Goal: Task Accomplishment & Management: Manage account settings

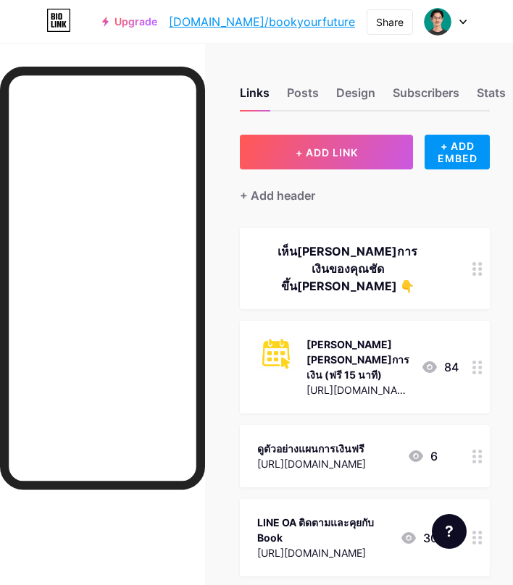
click at [397, 255] on div "เห็น[PERSON_NAME]การเงินของคุณชัดขึ้น[PERSON_NAME] 👇" at bounding box center [347, 269] width 180 height 52
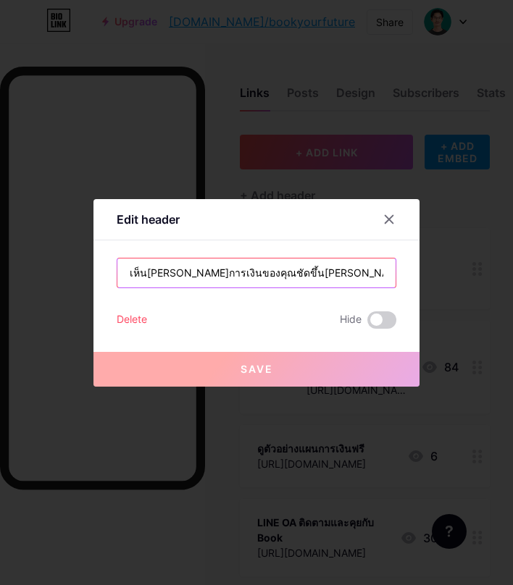
click at [332, 272] on input "เห็น[PERSON_NAME]การเงินของคุณชัดขึ้น[PERSON_NAME] 👇" at bounding box center [256, 273] width 278 height 29
paste input "ิ่ม Future Talk [PERSON_NAME] เห็น[PERSON_NAME]การเงินของคุณชัดขึ้น"
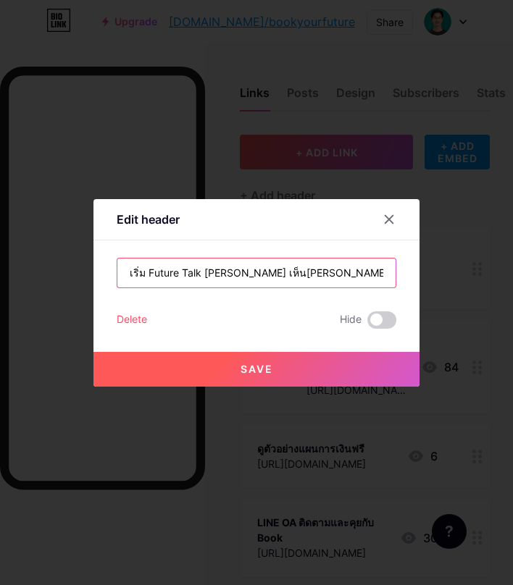
type input "เริ่ม Future Talk [PERSON_NAME] เห็น[PERSON_NAME]การเงินของคุณชัดขึ้น"
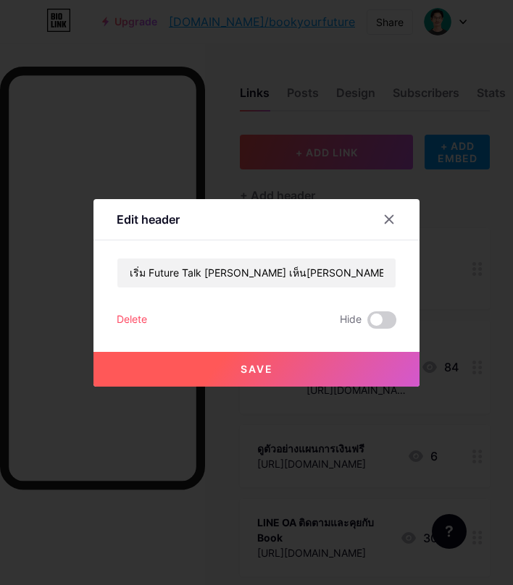
click at [322, 359] on button "Save" at bounding box center [256, 369] width 326 height 35
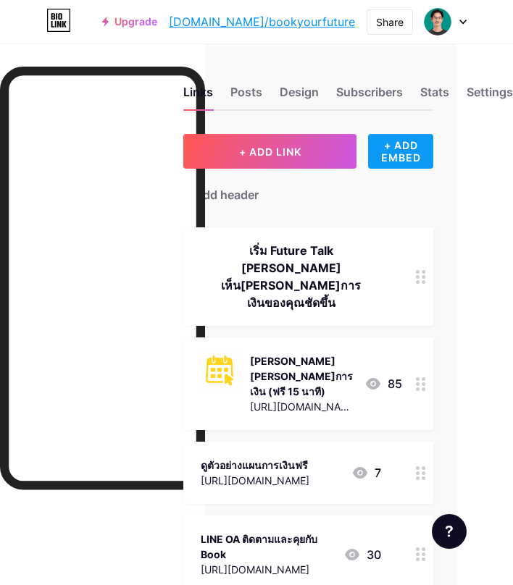
scroll to position [1, 58]
click at [479, 91] on div "Settings" at bounding box center [489, 96] width 46 height 26
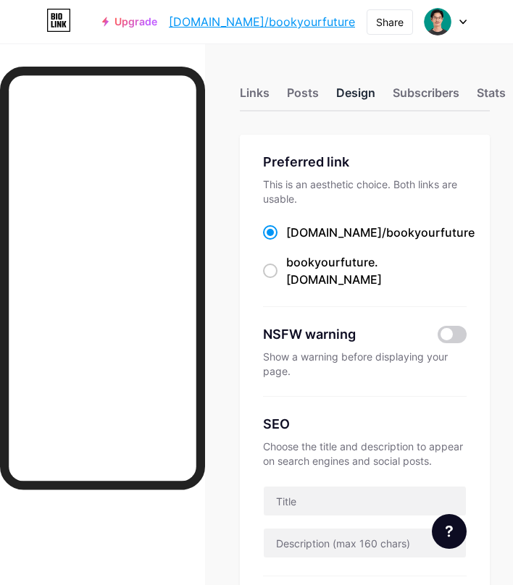
click at [358, 92] on div "Design" at bounding box center [355, 97] width 39 height 26
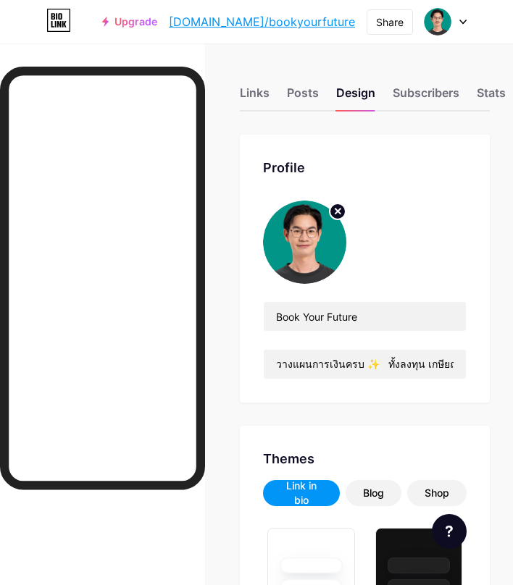
type input "#f5f5f5"
type input "#009688"
type input "#000000"
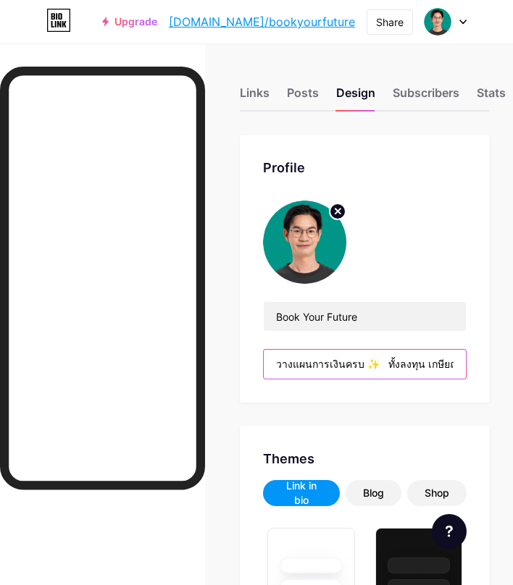
click at [284, 361] on input "วางแผนการเงินครบ ✨ ทั้งลงทุน เกษียณ และป้องกันความเสี่ยง" at bounding box center [365, 364] width 202 height 29
paste input "Future Talk ที่ช่วยให้คุณวางแผนการเงินครบ ✨ ลงทุน • เกษียณ •"
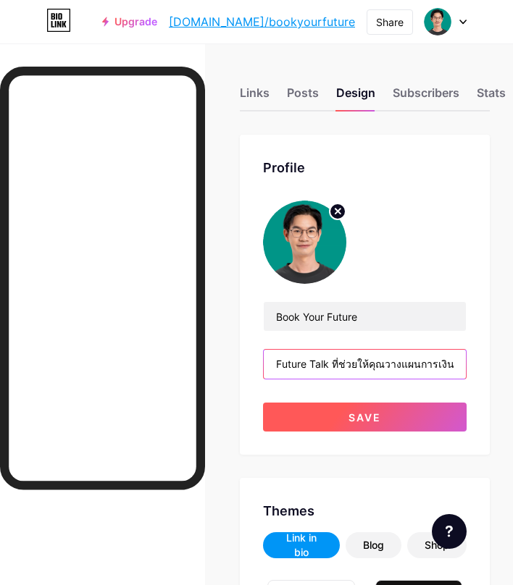
type input "Future Talk ที่ช่วยให้คุณวางแผนการเงินครบ ✨ ลงทุน • เกษียณ • ป้องกันความเสี่ยง"
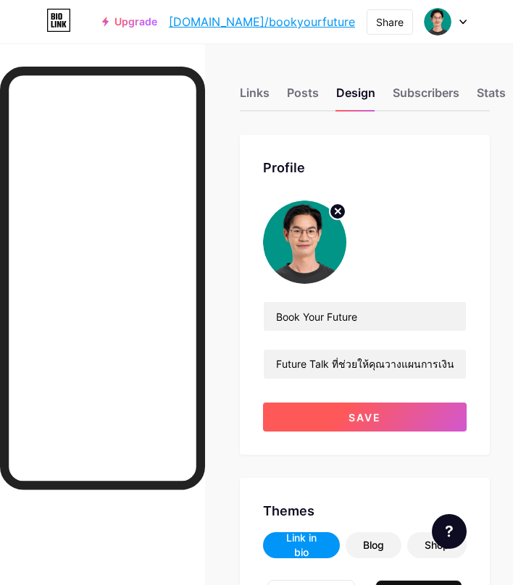
click at [288, 421] on button "Save" at bounding box center [364, 417] width 203 height 29
type input "#f5f5f5"
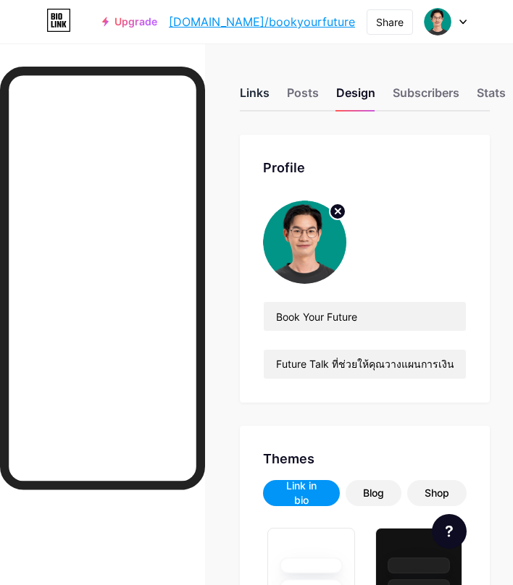
click at [254, 95] on div "Links" at bounding box center [255, 97] width 30 height 26
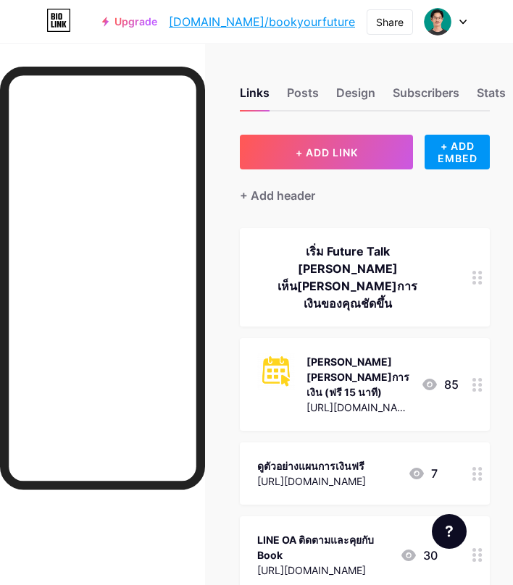
click at [358, 354] on div "[PERSON_NAME][PERSON_NAME]การเงิน (ฟรี 15 นาที)" at bounding box center [357, 377] width 103 height 46
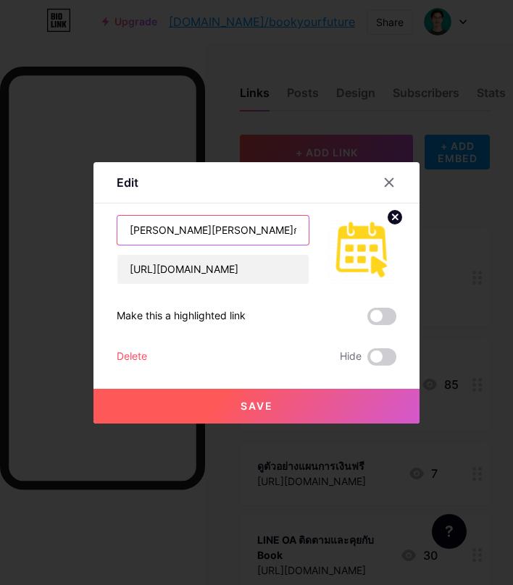
drag, startPoint x: 274, startPoint y: 230, endPoint x: 114, endPoint y: 230, distance: 160.8
click at [114, 230] on div "Edit Content YouTube Play YouTube video without leaving your page. ADD Vimeo Pl…" at bounding box center [256, 292] width 326 height 261
paste input "อง Future Talk ฟรี 15 นาที"
type input "จอง Future Talk ฟรี 15 นาที"
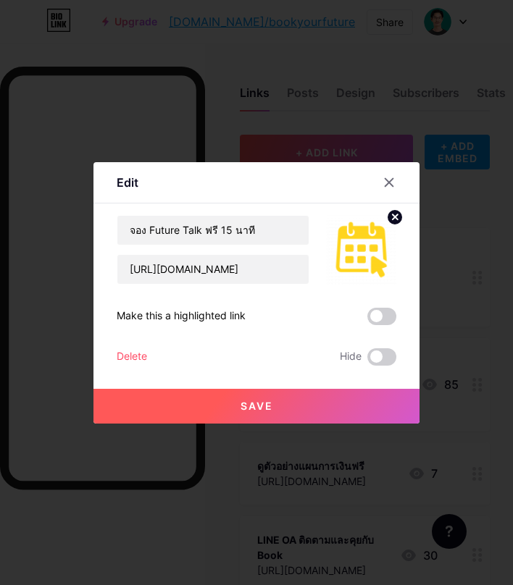
click at [160, 401] on button "Save" at bounding box center [256, 406] width 326 height 35
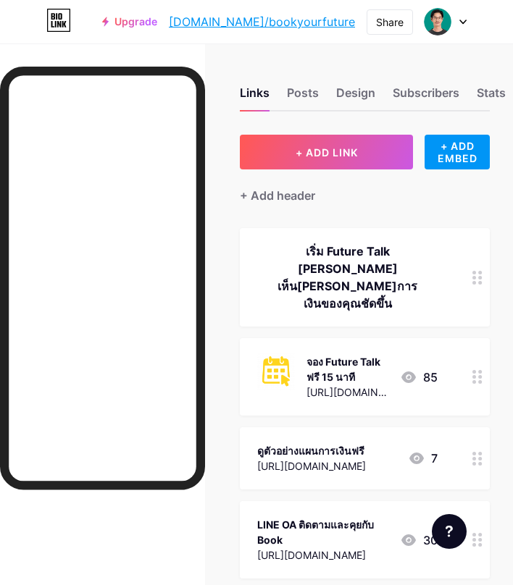
click at [337, 443] on div "ดูตัวอย่างแผนการเงินฟรี" at bounding box center [311, 450] width 109 height 15
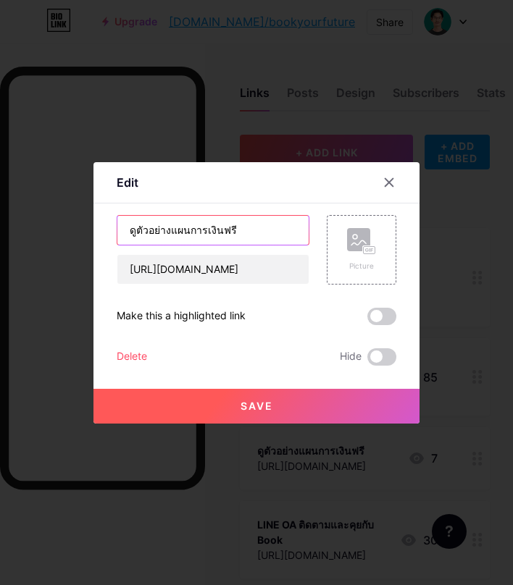
drag, startPoint x: 246, startPoint y: 239, endPoint x: 107, endPoint y: 230, distance: 139.3
click at [107, 230] on div "Edit Content YouTube Play YouTube video without leaving your page. ADD Vimeo Pl…" at bounding box center [256, 292] width 326 height 261
paste input "ัวอย่างแผนจาก Future Talk” (เชื่อมโยงกัน)"
type input "ตัวอย่างแผนจาก Future Talk"
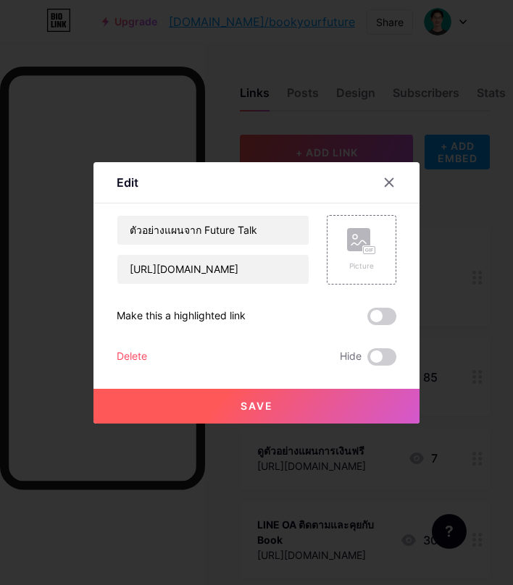
click at [133, 397] on button "Save" at bounding box center [256, 406] width 326 height 35
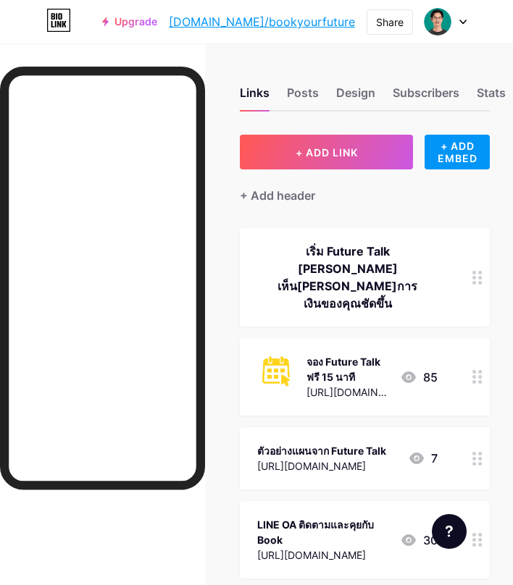
click at [328, 517] on div "LINE OA ติดตามและคุยกับ Book" at bounding box center [322, 532] width 131 height 30
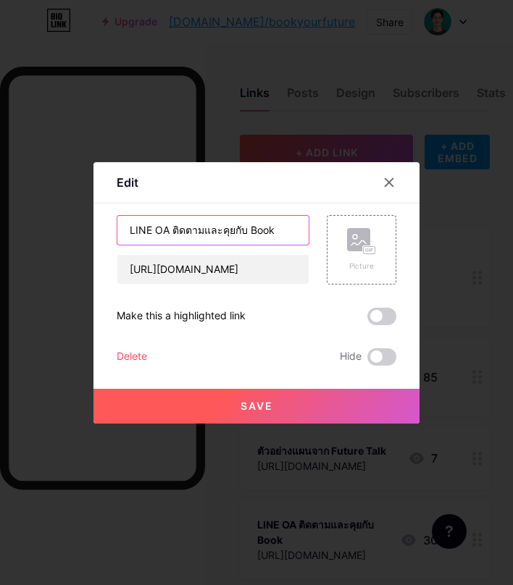
drag, startPoint x: 276, startPoint y: 232, endPoint x: 114, endPoint y: 230, distance: 161.5
click at [114, 230] on div "Edit Content YouTube Play YouTube video without leaving your page. ADD Vimeo Pl…" at bounding box center [256, 292] width 326 height 261
paste input "คุยกับ Book ทาง LINE OA"
type input "คุยกับ Book ทาง LINE OA"
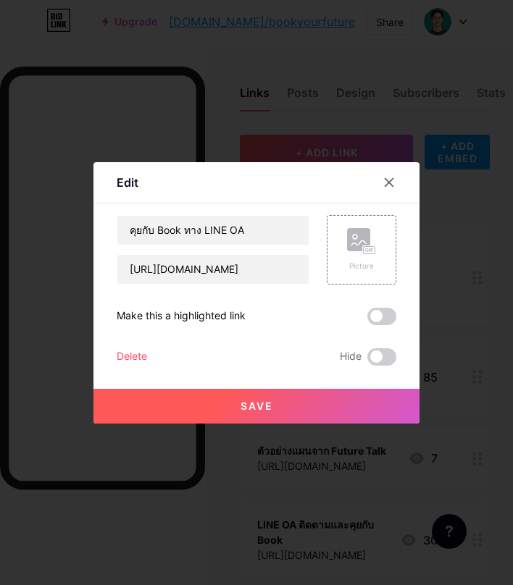
click at [166, 392] on button "Save" at bounding box center [256, 406] width 326 height 35
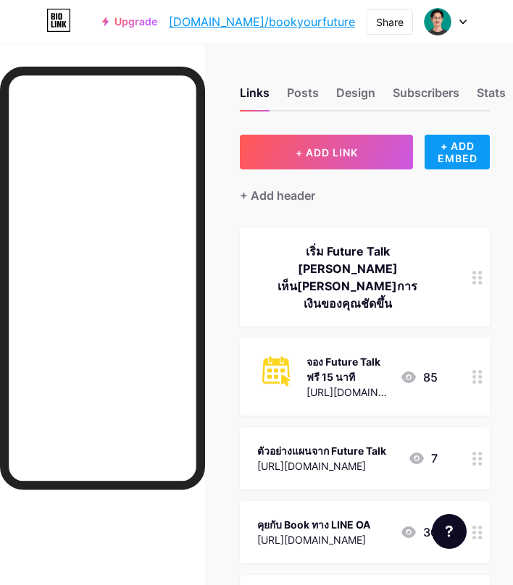
click at [436, 148] on div "+ ADD EMBED" at bounding box center [456, 152] width 65 height 35
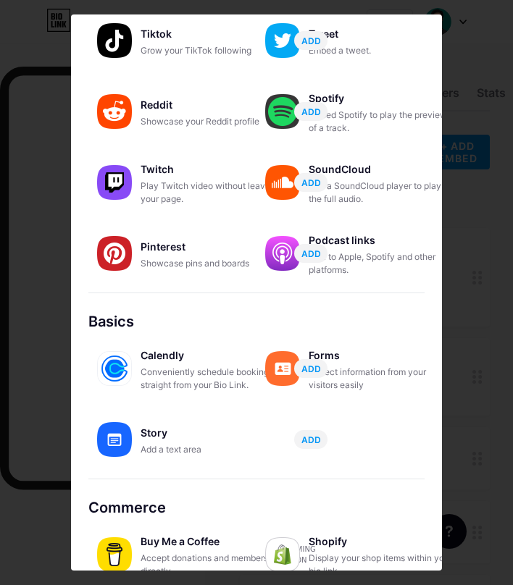
scroll to position [174, 0]
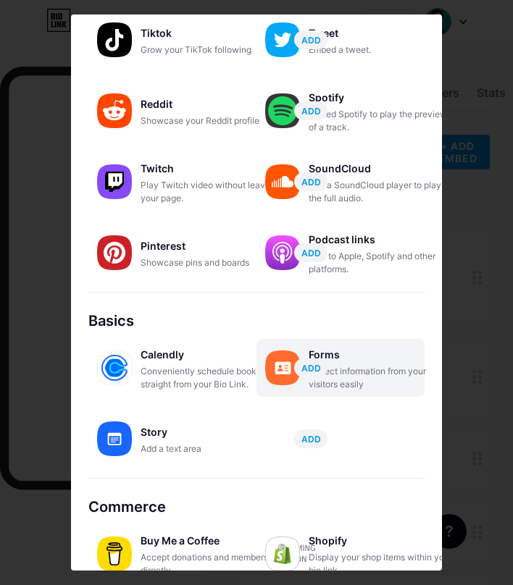
click at [360, 377] on div "Collect information from your visitors easily" at bounding box center [380, 378] width 145 height 26
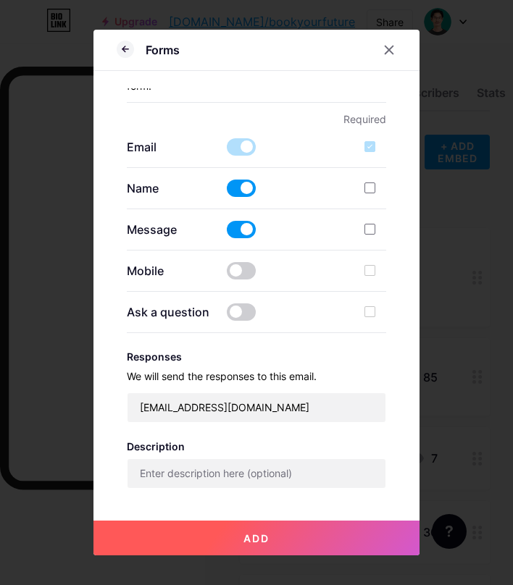
scroll to position [216, 0]
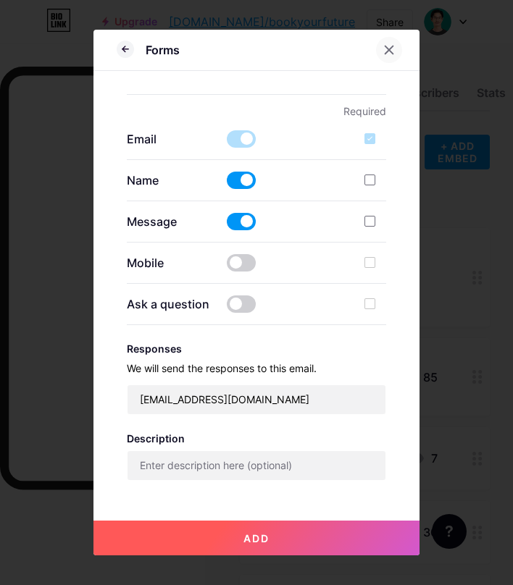
click at [395, 51] on div at bounding box center [389, 50] width 26 height 26
